Goal: Task Accomplishment & Management: Manage account settings

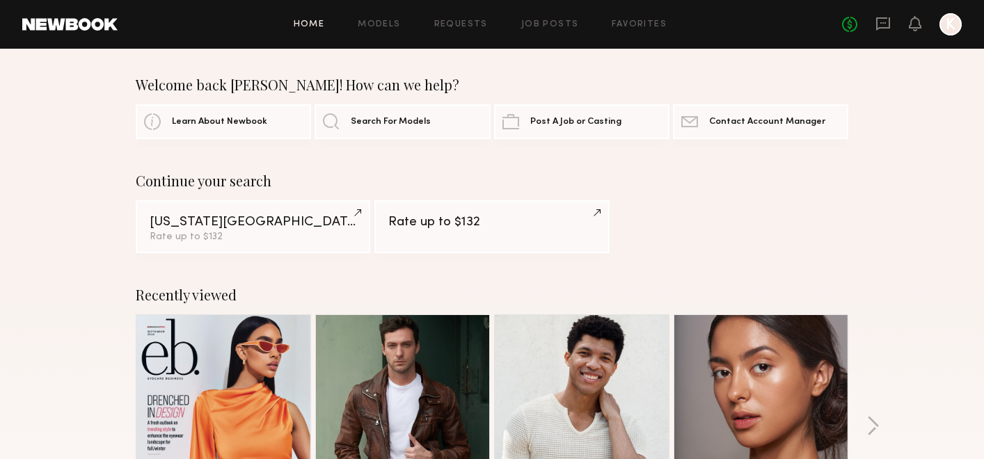
click at [646, 19] on div "Home Models Requests Job Posts Favorites Sign Out No fees up to $5,000 K" at bounding box center [540, 24] width 844 height 22
click at [645, 17] on div "Home Models Requests Job Posts Favorites Sign Out No fees up to $5,000 K" at bounding box center [540, 24] width 844 height 22
click at [642, 24] on link "Favorites" at bounding box center [639, 24] width 55 height 9
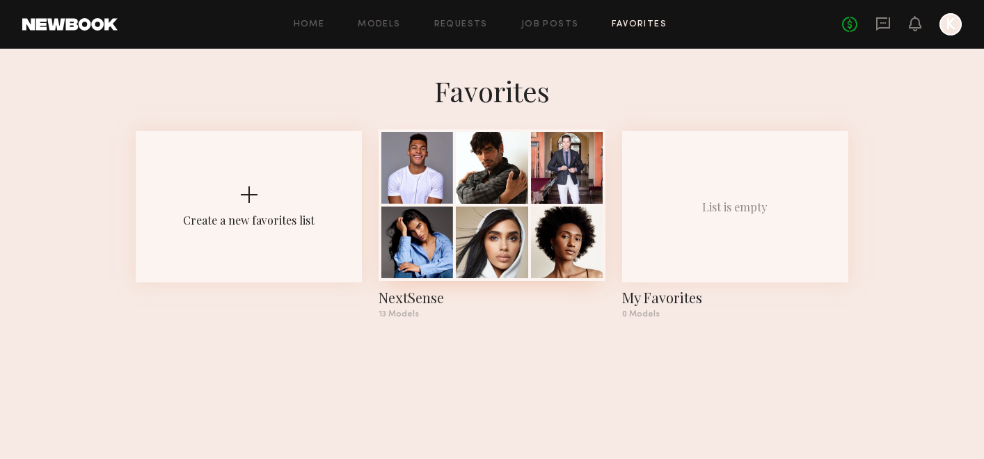
click at [521, 228] on div at bounding box center [492, 243] width 72 height 72
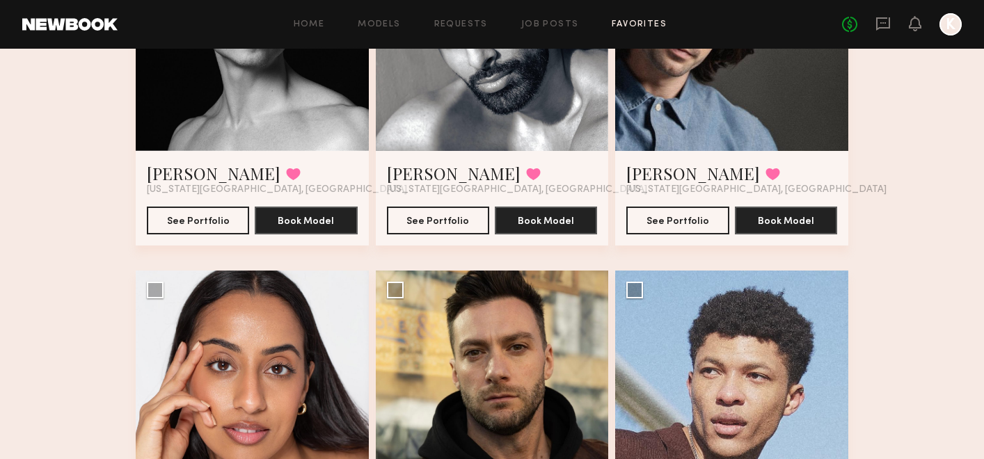
scroll to position [1488, 0]
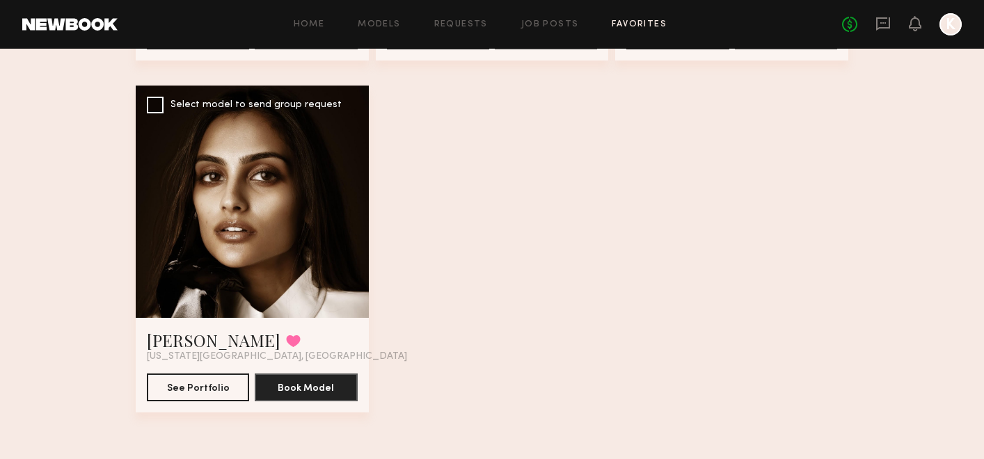
click at [192, 139] on div at bounding box center [252, 202] width 233 height 233
click at [295, 196] on div at bounding box center [252, 202] width 233 height 233
click at [189, 329] on link "Slesha P." at bounding box center [214, 340] width 134 height 22
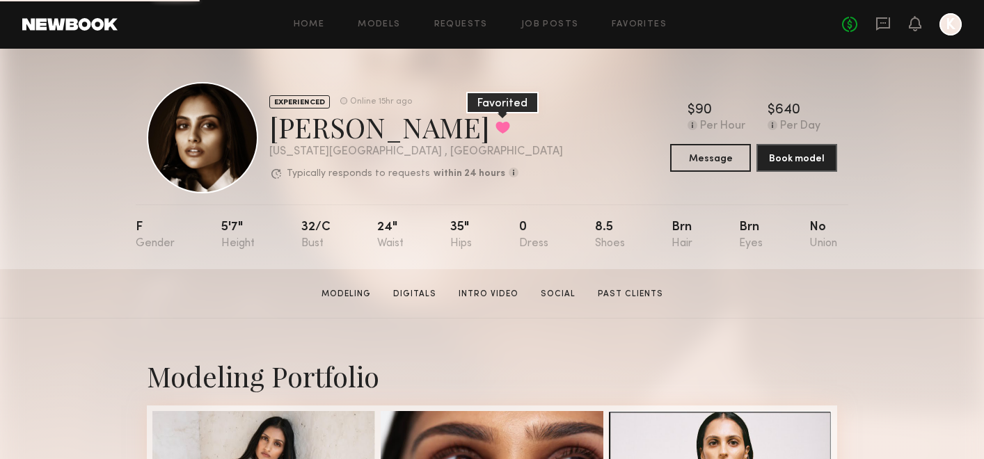
click at [496, 128] on button at bounding box center [503, 127] width 15 height 13
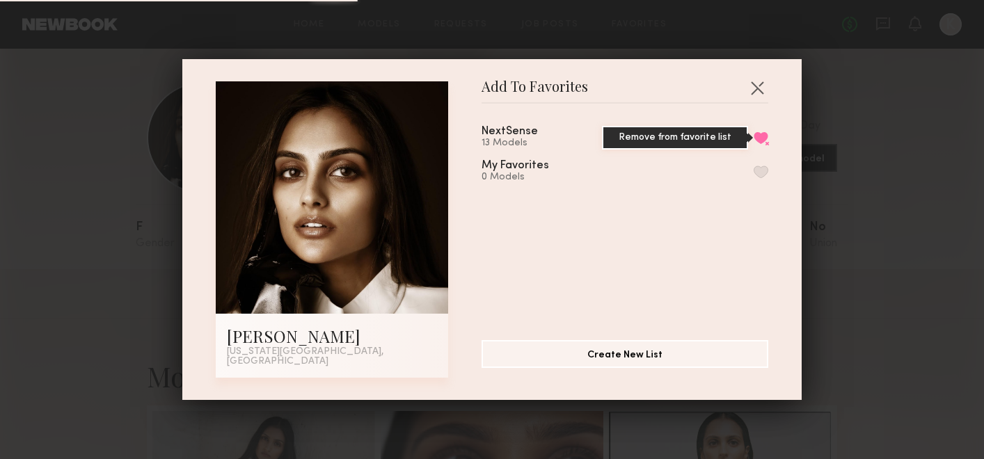
click at [764, 141] on button "Remove from favorite list" at bounding box center [761, 138] width 15 height 13
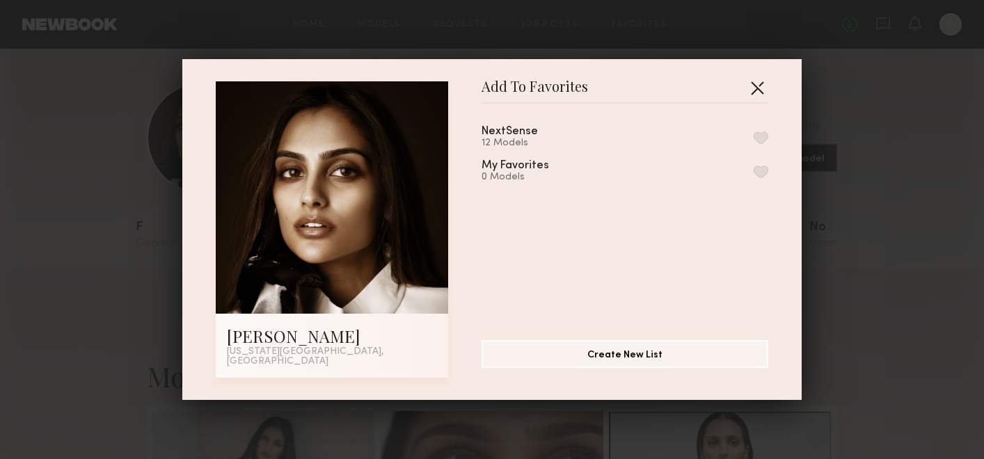
click at [762, 89] on button "button" at bounding box center [757, 88] width 22 height 22
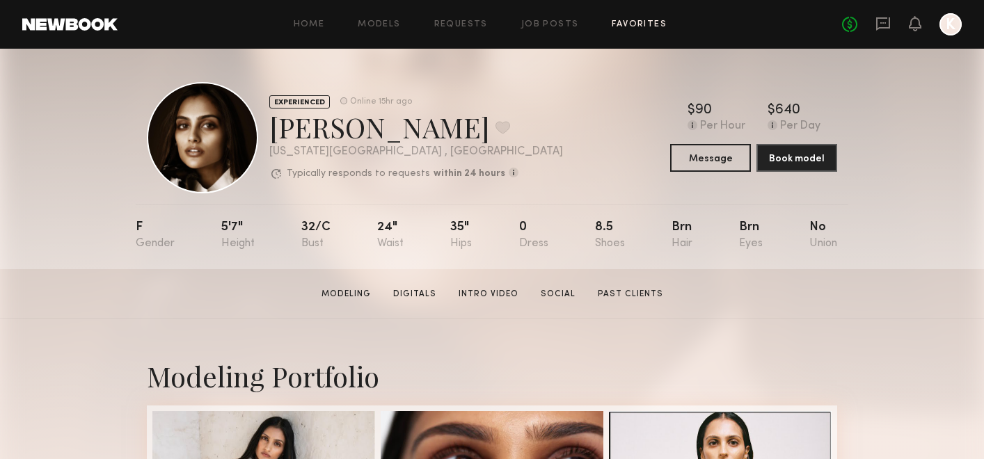
click at [652, 22] on link "Favorites" at bounding box center [639, 24] width 55 height 9
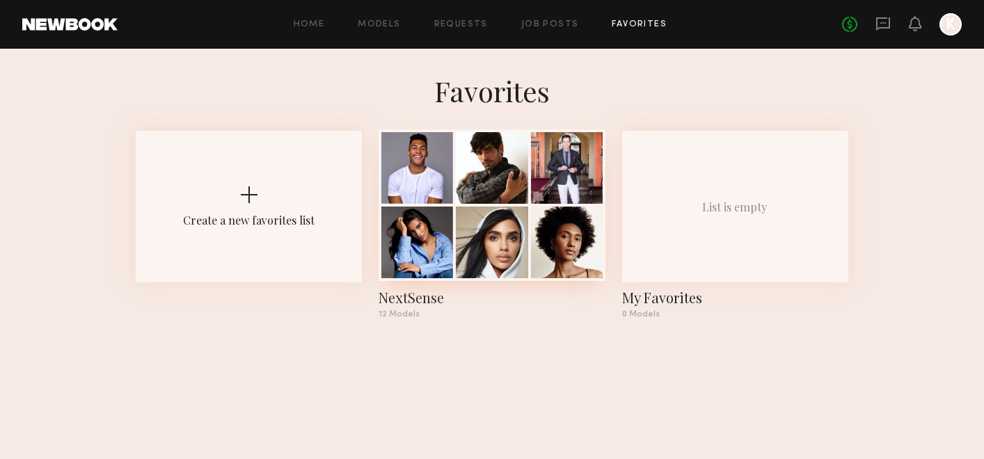
click at [499, 191] on div at bounding box center [492, 168] width 72 height 72
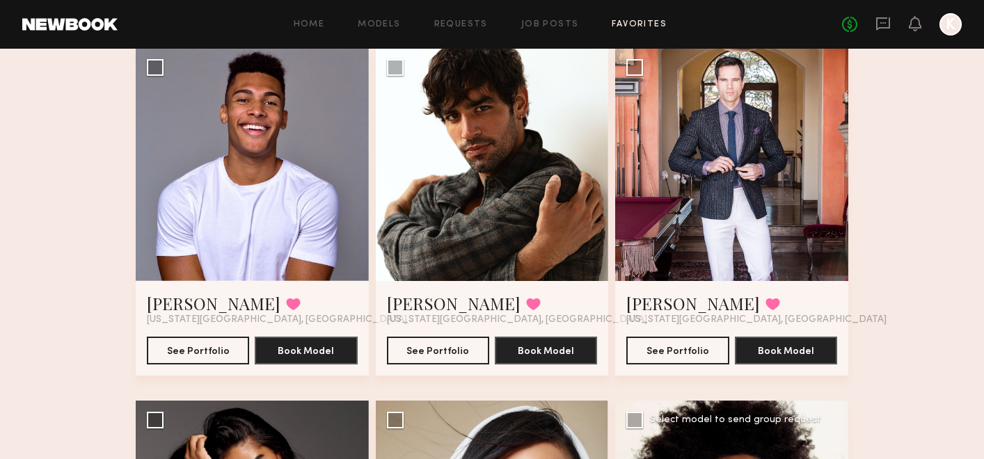
scroll to position [113, 0]
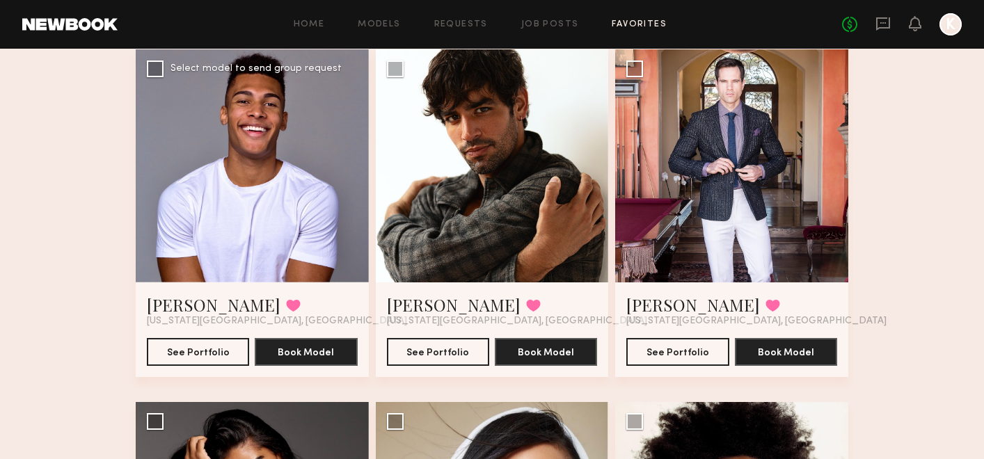
click at [236, 246] on div at bounding box center [252, 165] width 233 height 233
click at [275, 146] on div at bounding box center [252, 165] width 233 height 233
click at [192, 304] on link "Stephanos C." at bounding box center [214, 305] width 134 height 22
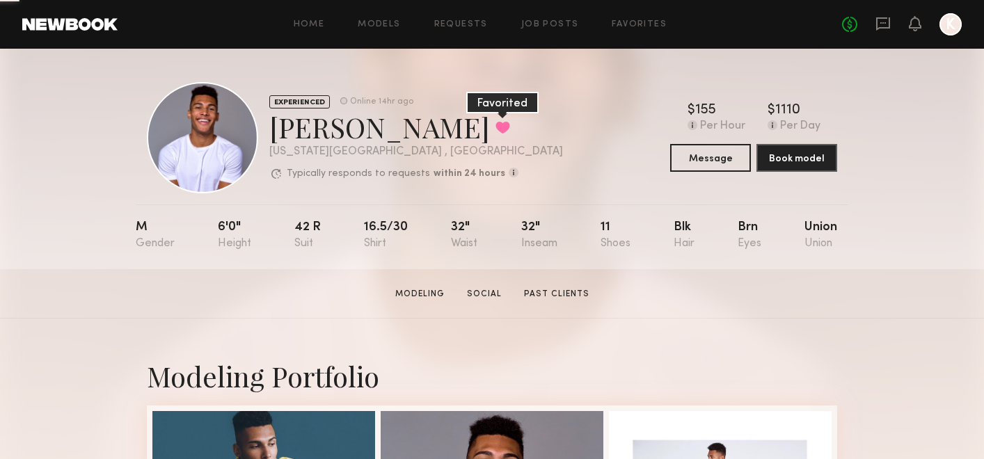
click at [496, 123] on button at bounding box center [503, 127] width 15 height 13
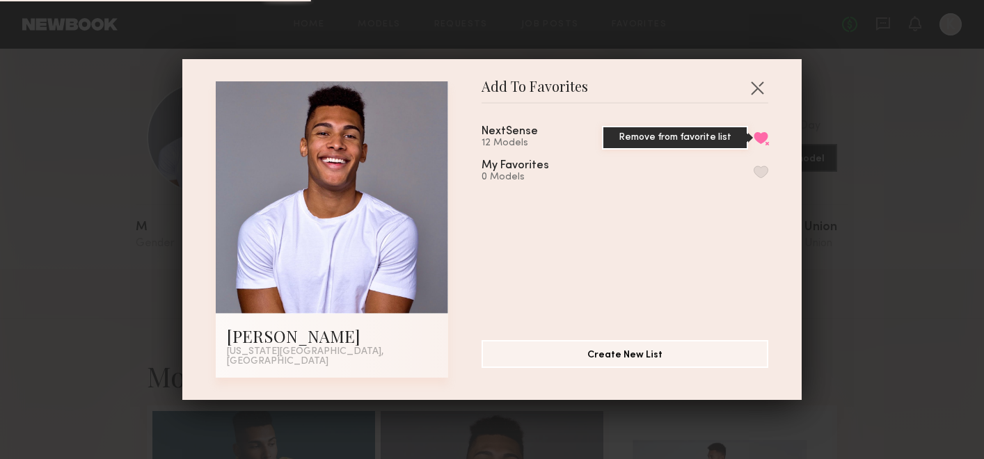
click at [762, 143] on button "Remove from favorite list" at bounding box center [761, 138] width 15 height 13
click at [760, 89] on button "button" at bounding box center [757, 88] width 22 height 22
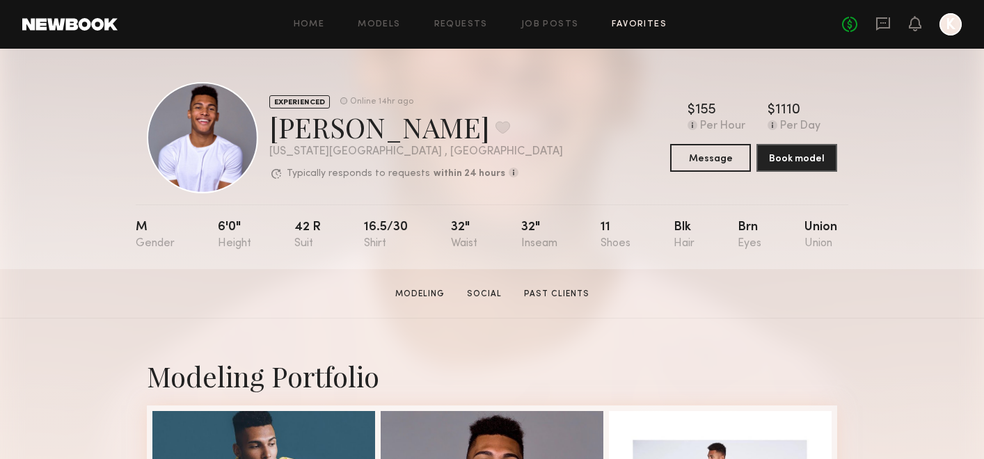
click at [646, 26] on link "Favorites" at bounding box center [639, 24] width 55 height 9
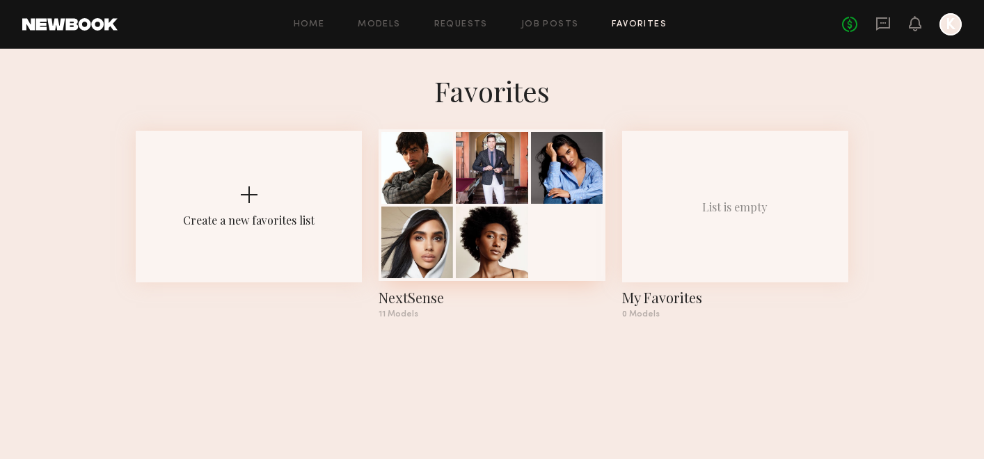
click at [492, 231] on div at bounding box center [492, 243] width 72 height 72
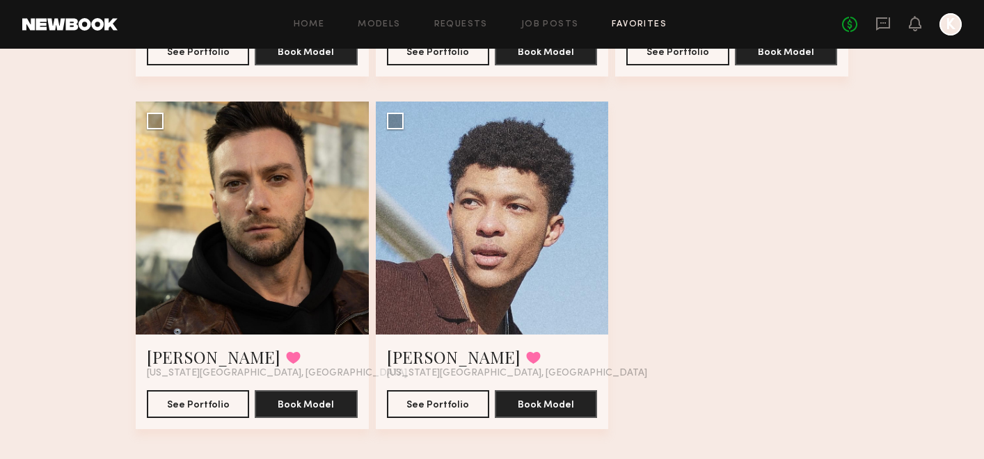
scroll to position [1135, 0]
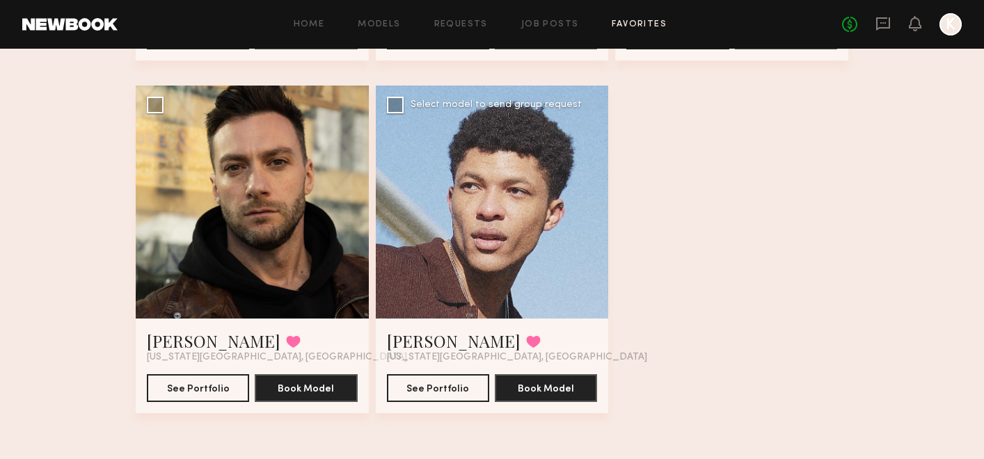
click at [507, 219] on div at bounding box center [492, 202] width 233 height 233
click at [437, 338] on link "Vincent T." at bounding box center [454, 341] width 134 height 22
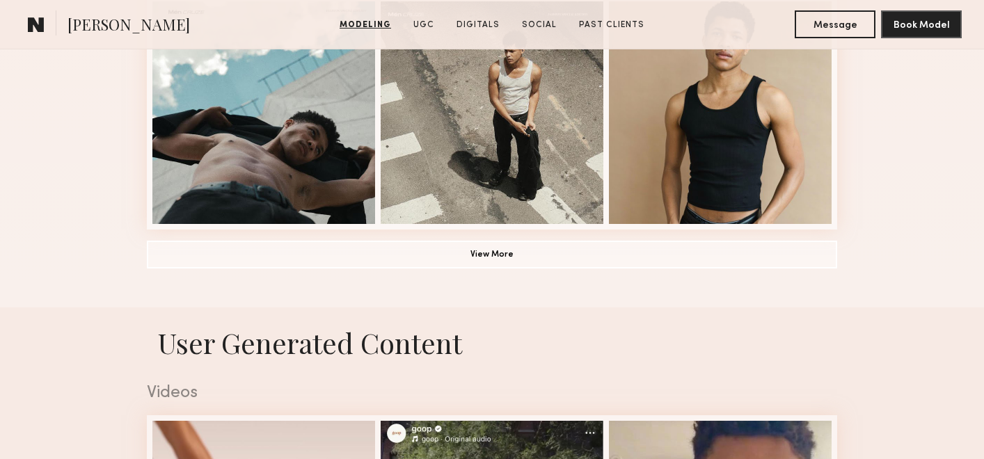
scroll to position [1119, 0]
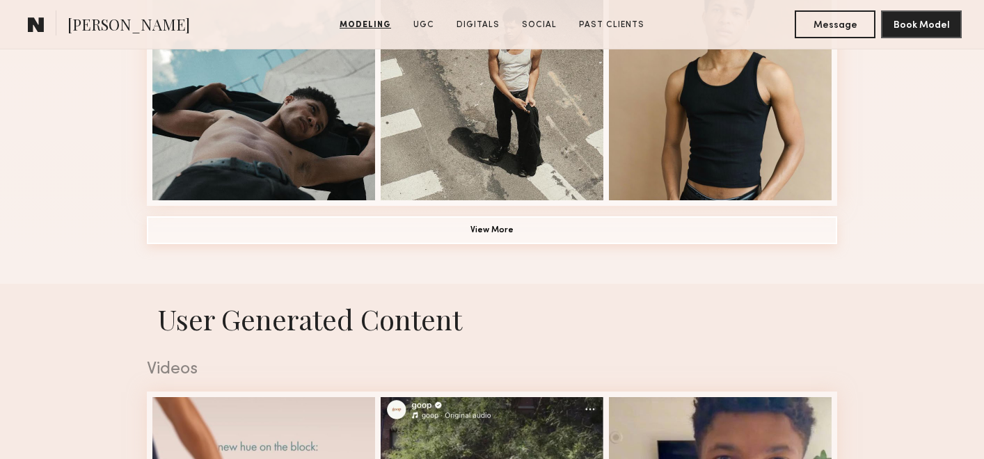
click at [606, 228] on button "View More" at bounding box center [492, 231] width 691 height 28
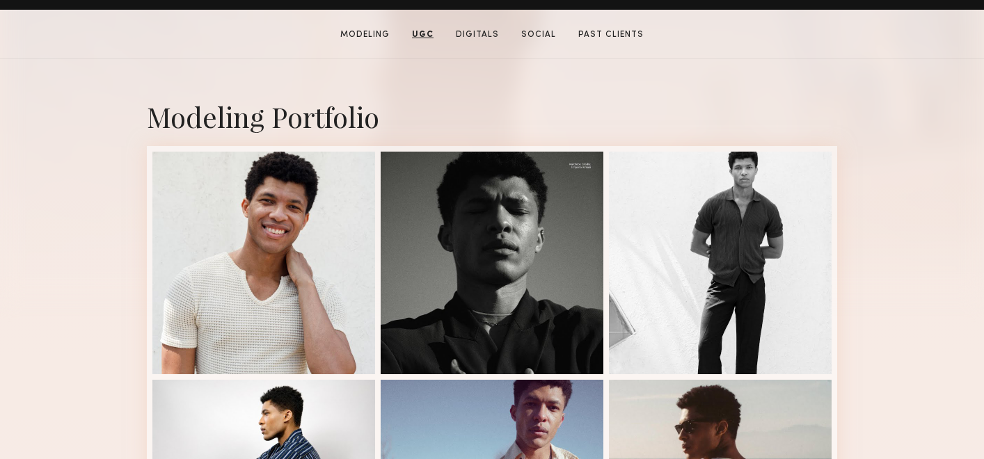
scroll to position [0, 0]
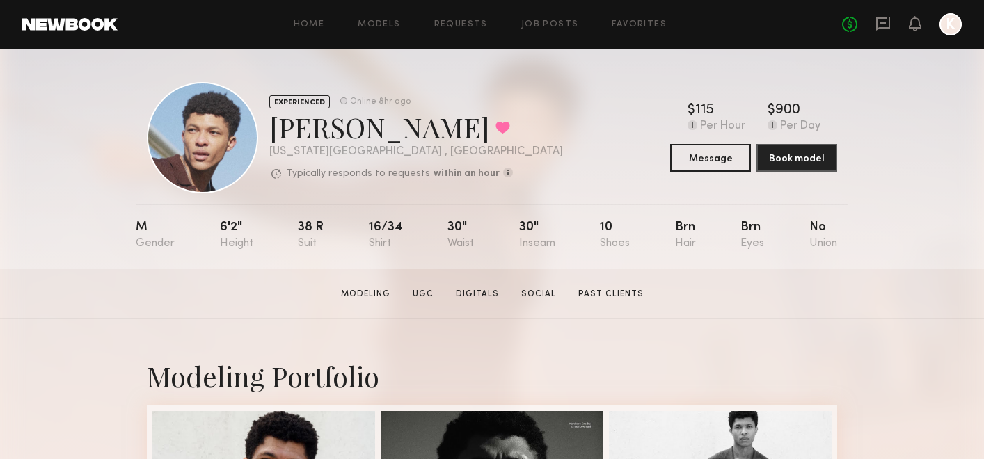
click at [640, 31] on div "Home Models Requests Job Posts Favorites Sign Out No fees up to $5,000 K" at bounding box center [540, 24] width 844 height 22
click at [640, 18] on div "Home Models Requests Job Posts Favorites Sign Out No fees up to $5,000 K" at bounding box center [540, 24] width 844 height 22
click at [640, 23] on link "Favorites" at bounding box center [639, 24] width 55 height 9
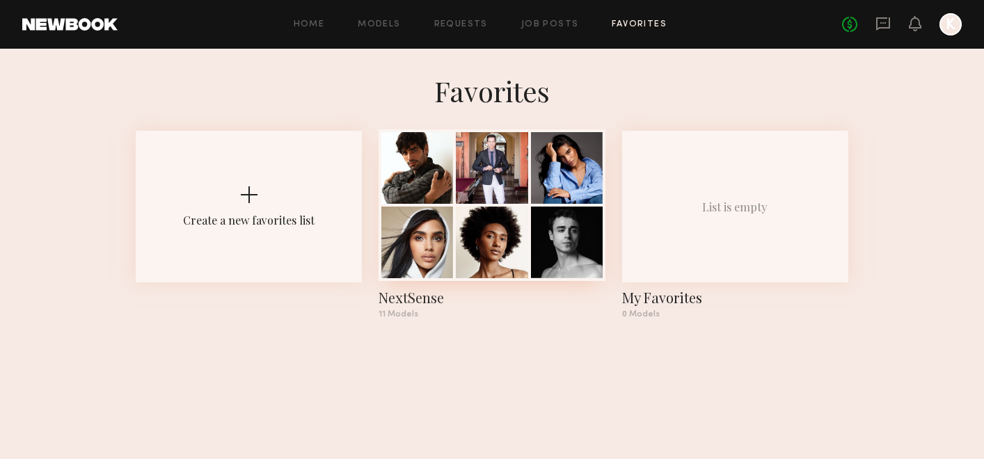
click at [565, 198] on div at bounding box center [567, 168] width 72 height 72
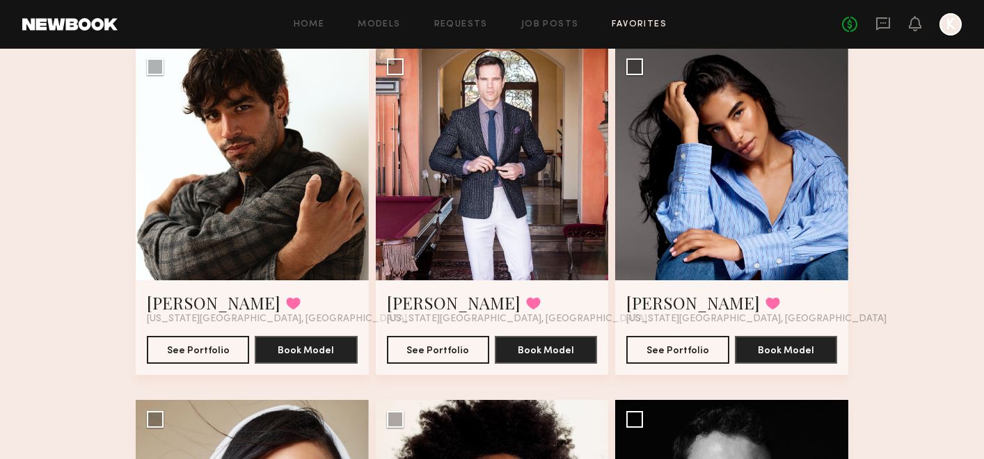
scroll to position [119, 0]
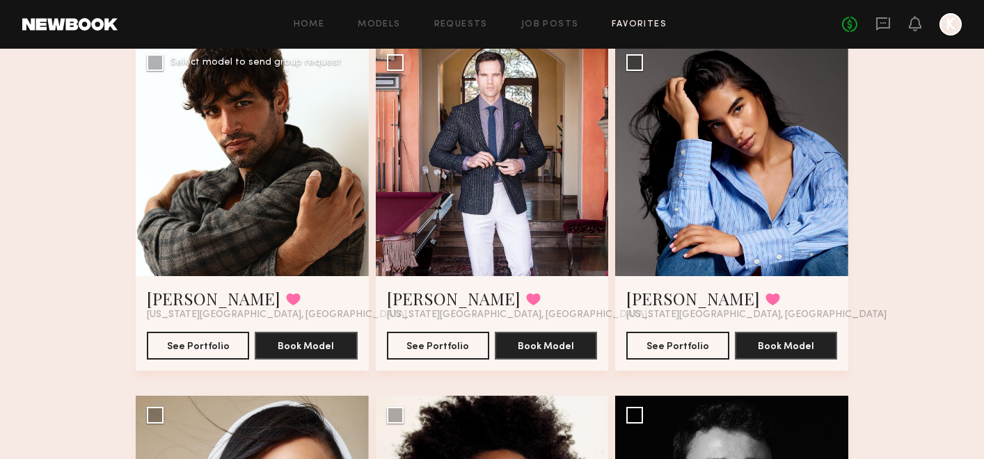
click at [245, 137] on div at bounding box center [252, 159] width 233 height 233
click at [233, 181] on div at bounding box center [252, 159] width 233 height 233
click at [179, 299] on link "[PERSON_NAME]" at bounding box center [214, 299] width 134 height 22
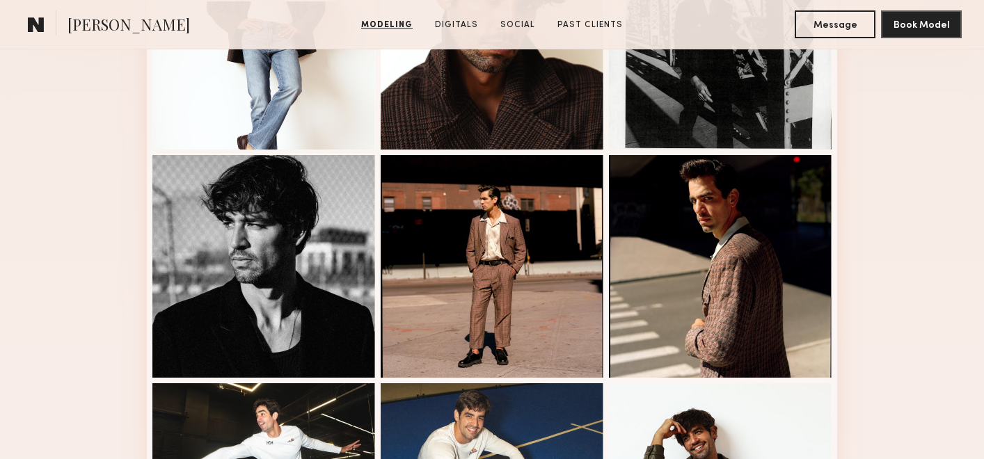
scroll to position [537, 0]
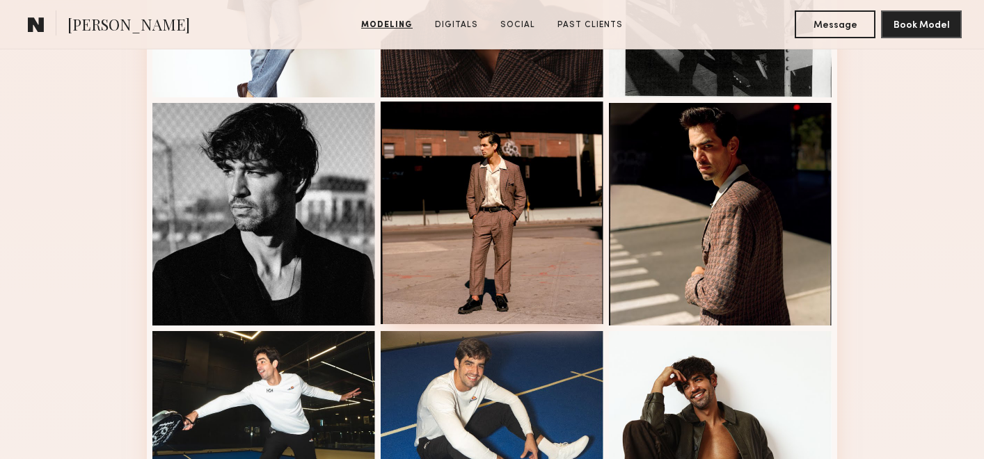
click at [574, 198] on div at bounding box center [492, 213] width 223 height 223
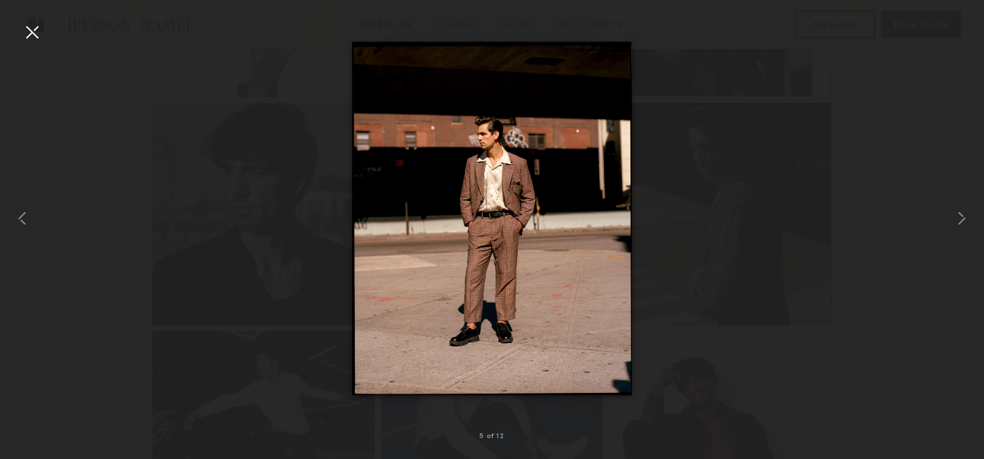
click at [29, 37] on div at bounding box center [32, 32] width 22 height 22
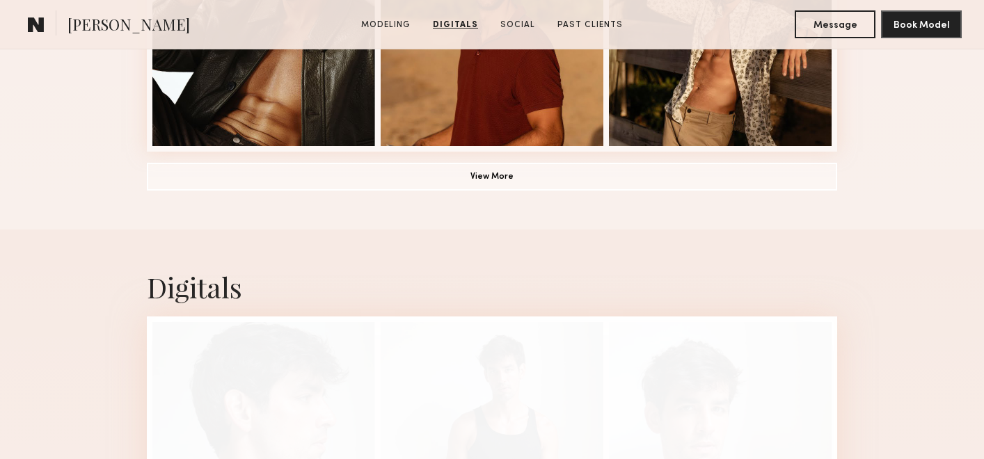
scroll to position [1145, 0]
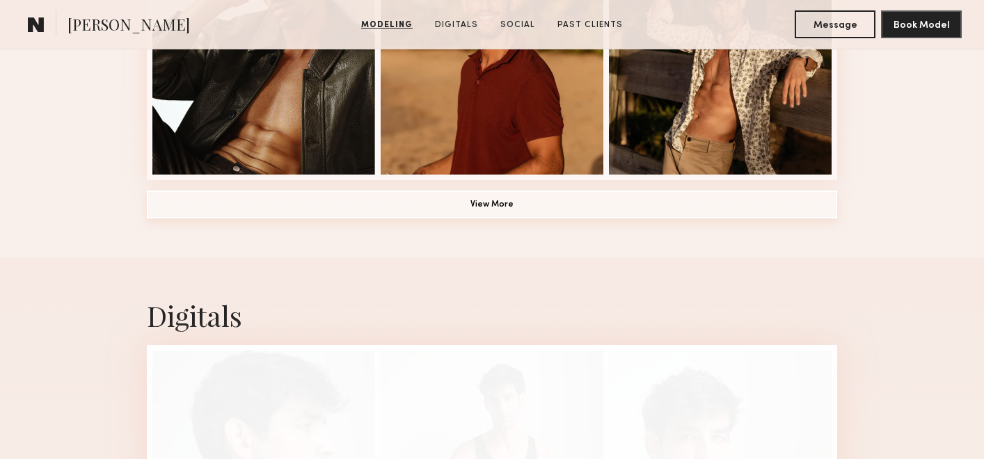
click at [644, 202] on button "View More" at bounding box center [492, 205] width 691 height 28
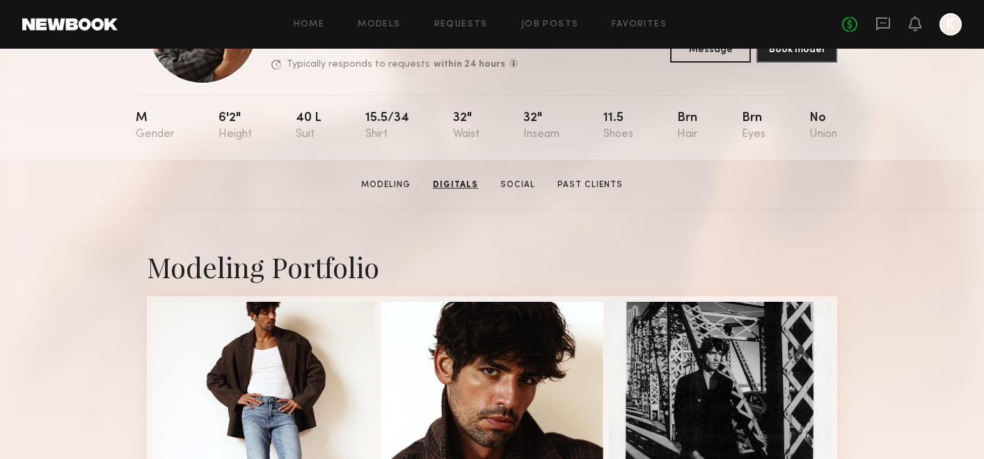
scroll to position [0, 0]
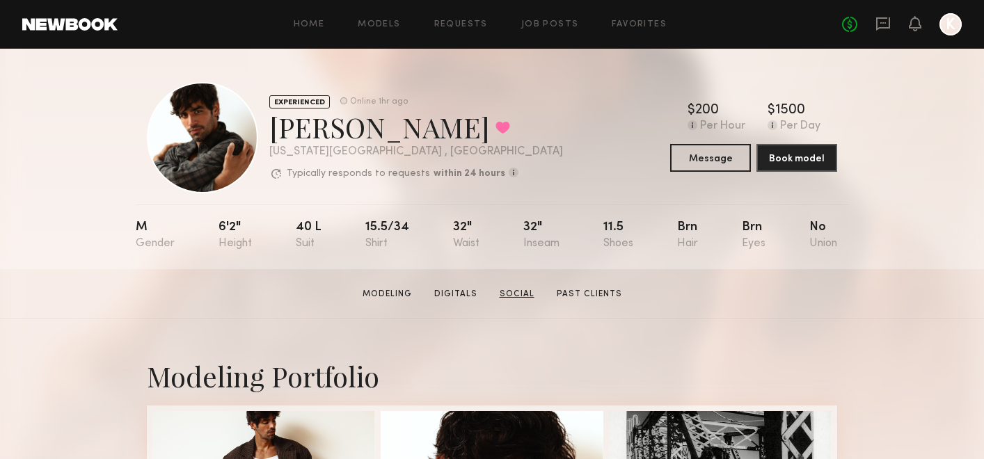
click at [530, 289] on link "Social" at bounding box center [517, 294] width 46 height 13
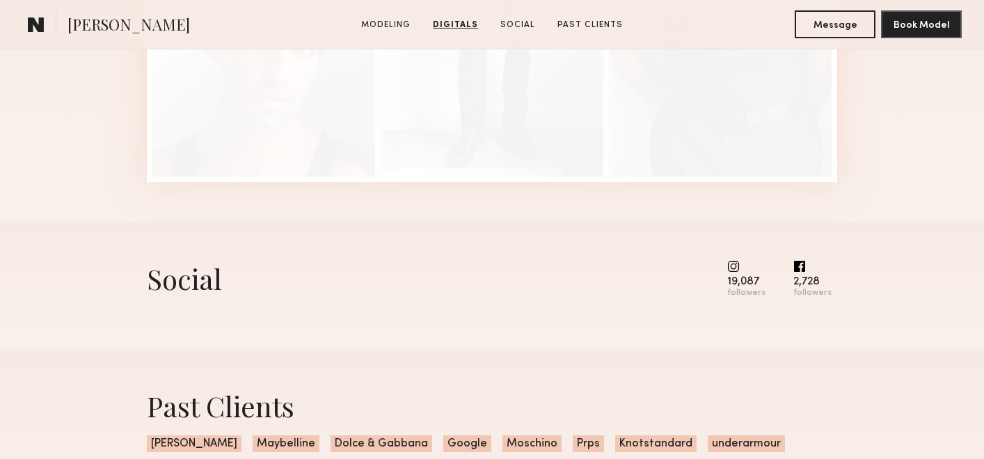
scroll to position [2643, 0]
click at [739, 272] on common-icon at bounding box center [747, 267] width 38 height 13
click at [739, 261] on common-icon at bounding box center [747, 267] width 38 height 13
click at [167, 286] on div "Social" at bounding box center [184, 279] width 75 height 37
click at [764, 285] on div "19,087" at bounding box center [747, 283] width 38 height 10
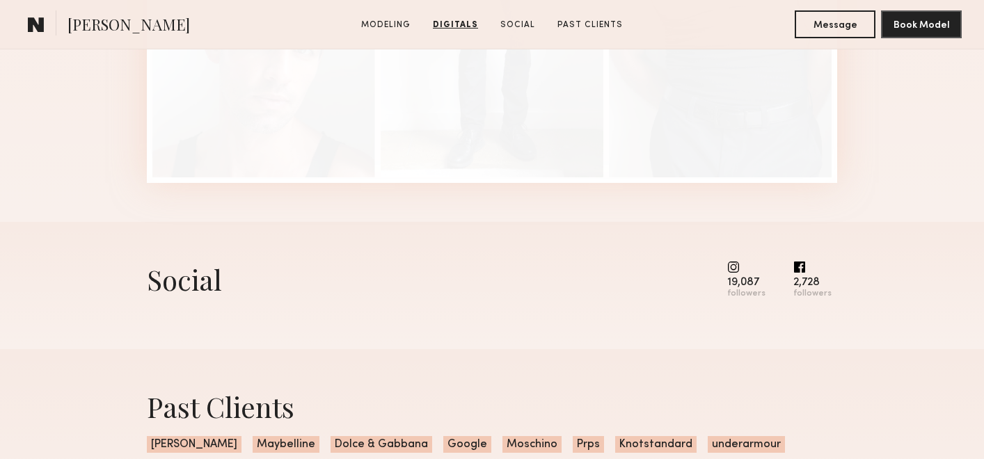
click at [740, 275] on div "19,087 followers" at bounding box center [747, 280] width 38 height 38
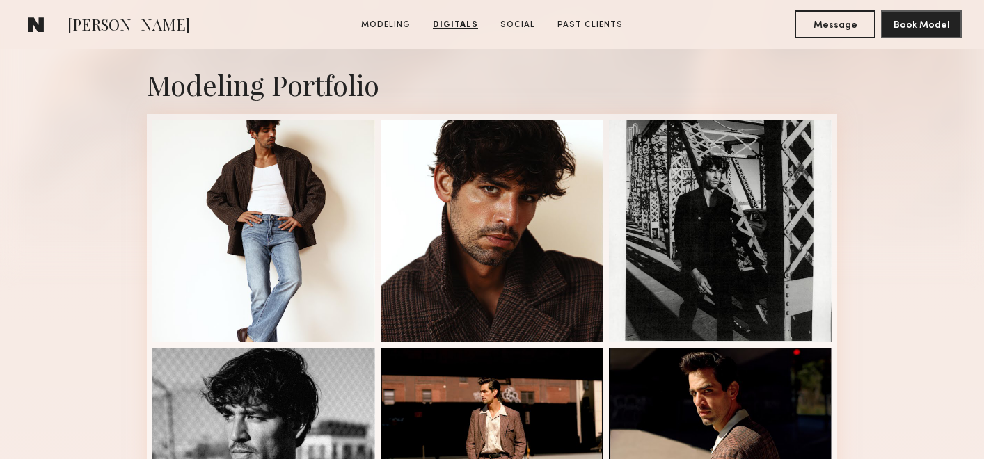
scroll to position [0, 0]
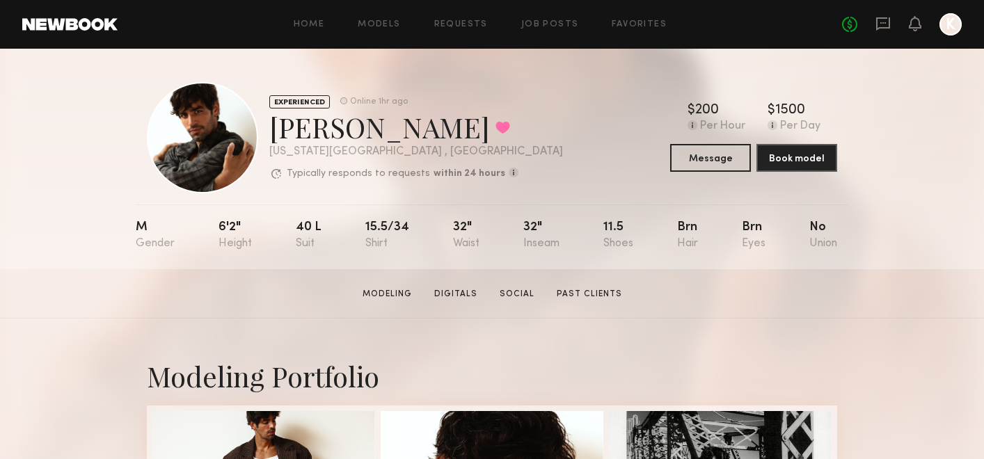
click at [563, 270] on section "Luis O. Modeling Digitals Social Past Clients Message Book Model" at bounding box center [492, 293] width 984 height 49
click at [565, 288] on link "Past Clients" at bounding box center [589, 294] width 77 height 13
click at [433, 294] on link "Digitals" at bounding box center [456, 294] width 54 height 13
click at [391, 299] on link "Modeling" at bounding box center [387, 294] width 61 height 13
click at [636, 29] on link "Favorites" at bounding box center [639, 24] width 55 height 9
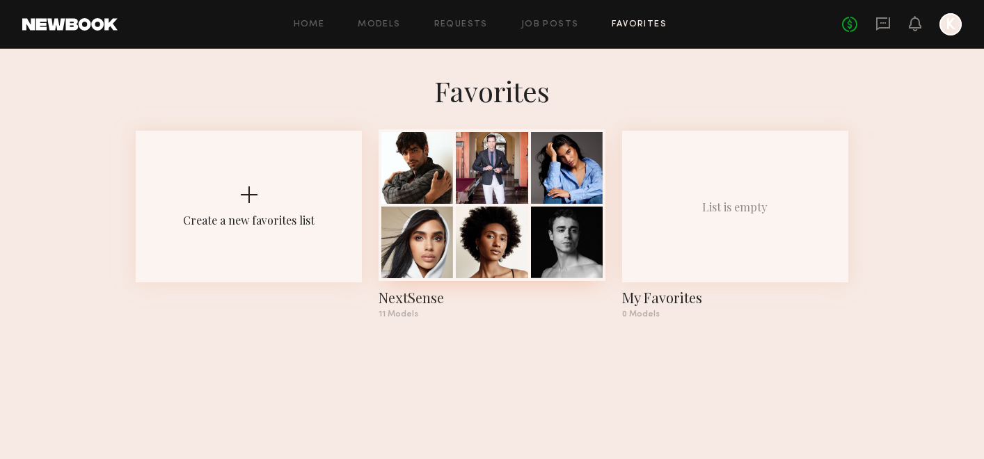
click at [483, 151] on div at bounding box center [492, 168] width 72 height 72
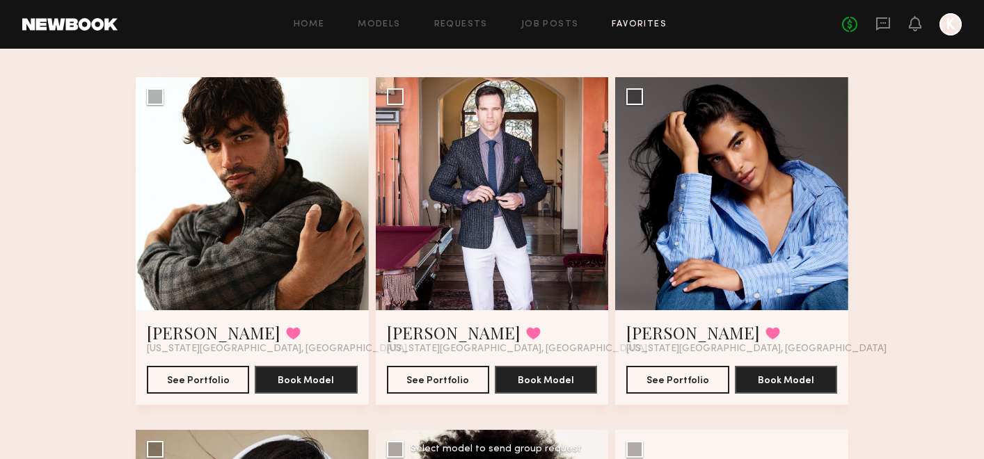
scroll to position [82, 0]
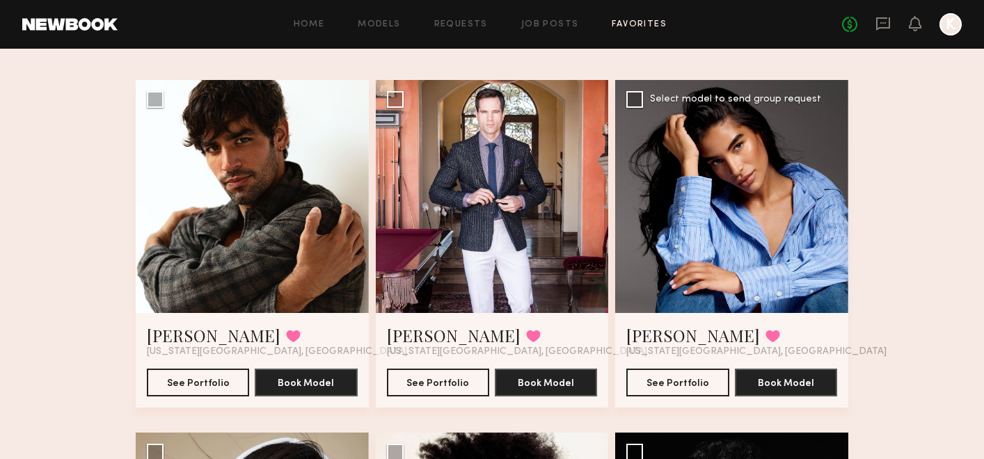
click at [732, 196] on div at bounding box center [731, 196] width 233 height 233
click at [699, 277] on div at bounding box center [731, 196] width 233 height 233
click at [680, 324] on link "[PERSON_NAME]" at bounding box center [694, 335] width 134 height 22
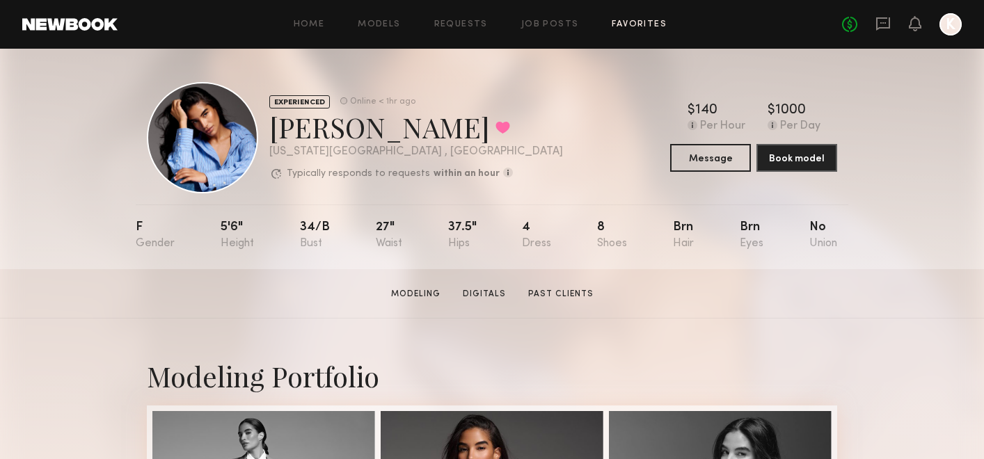
click at [619, 20] on link "Favorites" at bounding box center [639, 24] width 55 height 9
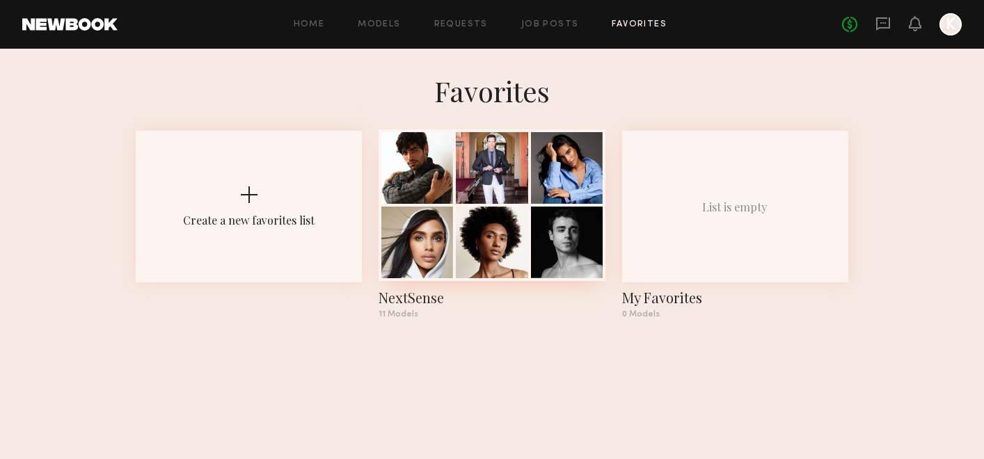
click at [490, 274] on div at bounding box center [492, 243] width 72 height 72
